Goal: Task Accomplishment & Management: Use online tool/utility

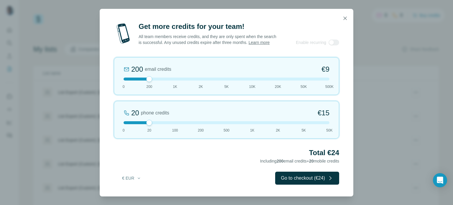
click at [125, 124] on div at bounding box center [227, 122] width 206 height 3
click at [202, 85] on div "200 email credits €9 0 200 1K 2K 5K 10K 20K 50K 500K" at bounding box center [226, 76] width 225 height 38
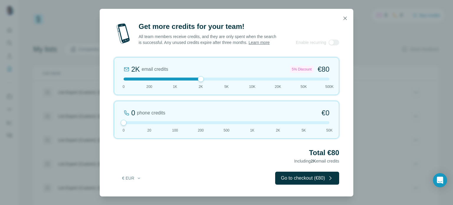
click at [213, 80] on div at bounding box center [227, 79] width 206 height 3
click at [216, 80] on div at bounding box center [227, 79] width 206 height 3
click at [229, 80] on div at bounding box center [227, 79] width 206 height 3
drag, startPoint x: 226, startPoint y: 82, endPoint x: 204, endPoint y: 83, distance: 21.5
click at [204, 80] on div at bounding box center [227, 79] width 206 height 3
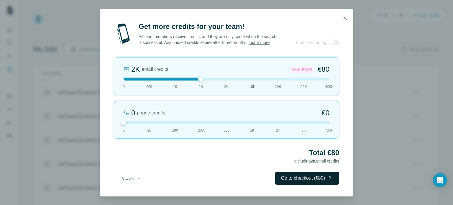
click at [291, 183] on button "Go to checkout (€80)" at bounding box center [307, 178] width 64 height 13
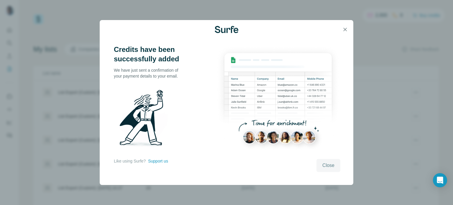
click at [328, 165] on span "Close" at bounding box center [328, 165] width 12 height 7
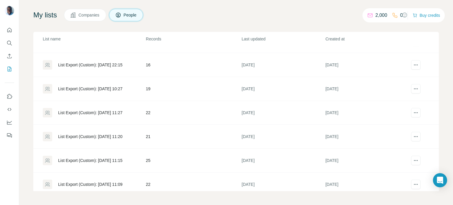
scroll to position [70, 0]
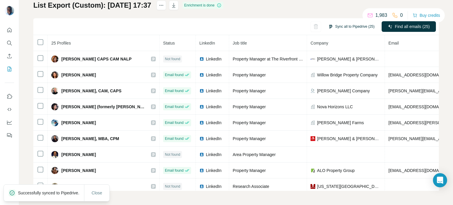
click at [355, 26] on button "Sync all to Pipedrive (25)" at bounding box center [351, 26] width 55 height 9
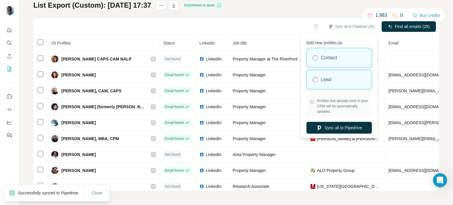
click at [328, 80] on label "Lead" at bounding box center [326, 79] width 11 height 7
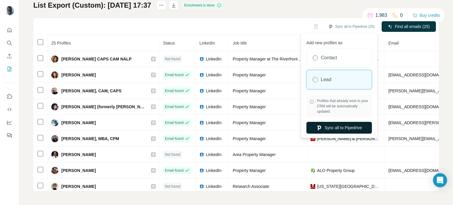
click at [335, 128] on button "Sync all to Pipedrive" at bounding box center [338, 128] width 65 height 12
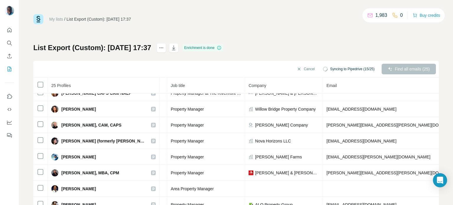
scroll to position [9, 62]
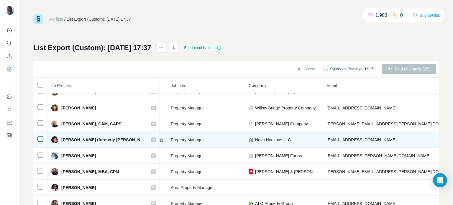
click at [323, 134] on td "connieallen17@yahoo.com" at bounding box center [395, 140] width 145 height 16
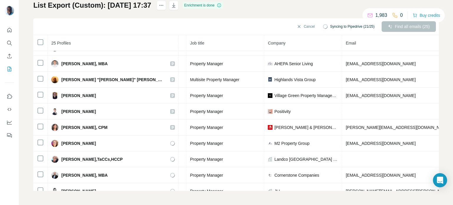
scroll to position [258, 62]
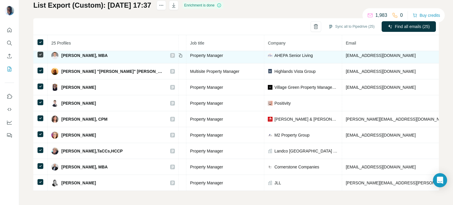
click at [178, 54] on icon at bounding box center [180, 55] width 5 height 5
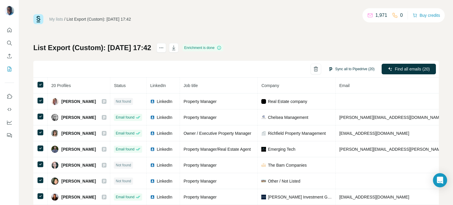
click at [334, 69] on button "Sync all to Pipedrive (20)" at bounding box center [351, 69] width 55 height 9
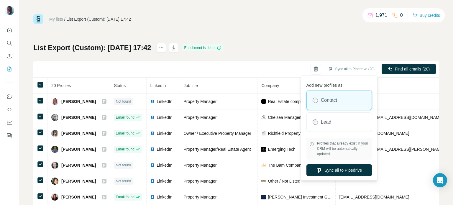
click at [289, 74] on div "Sync all to Pipedrive (20) Find all emails (20)" at bounding box center [235, 69] width 405 height 17
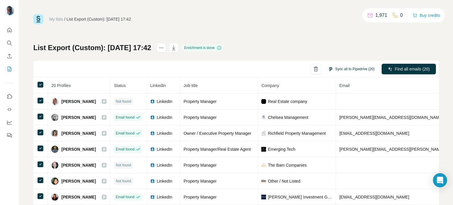
click at [353, 69] on button "Sync all to Pipedrive (20)" at bounding box center [351, 69] width 55 height 9
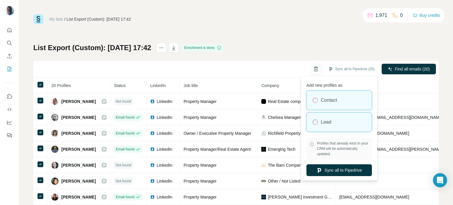
click at [329, 122] on label "Lead" at bounding box center [326, 122] width 11 height 7
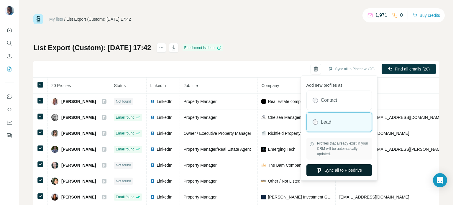
click at [343, 168] on button "Sync all to Pipedrive" at bounding box center [338, 170] width 65 height 12
